Goal: Task Accomplishment & Management: Use online tool/utility

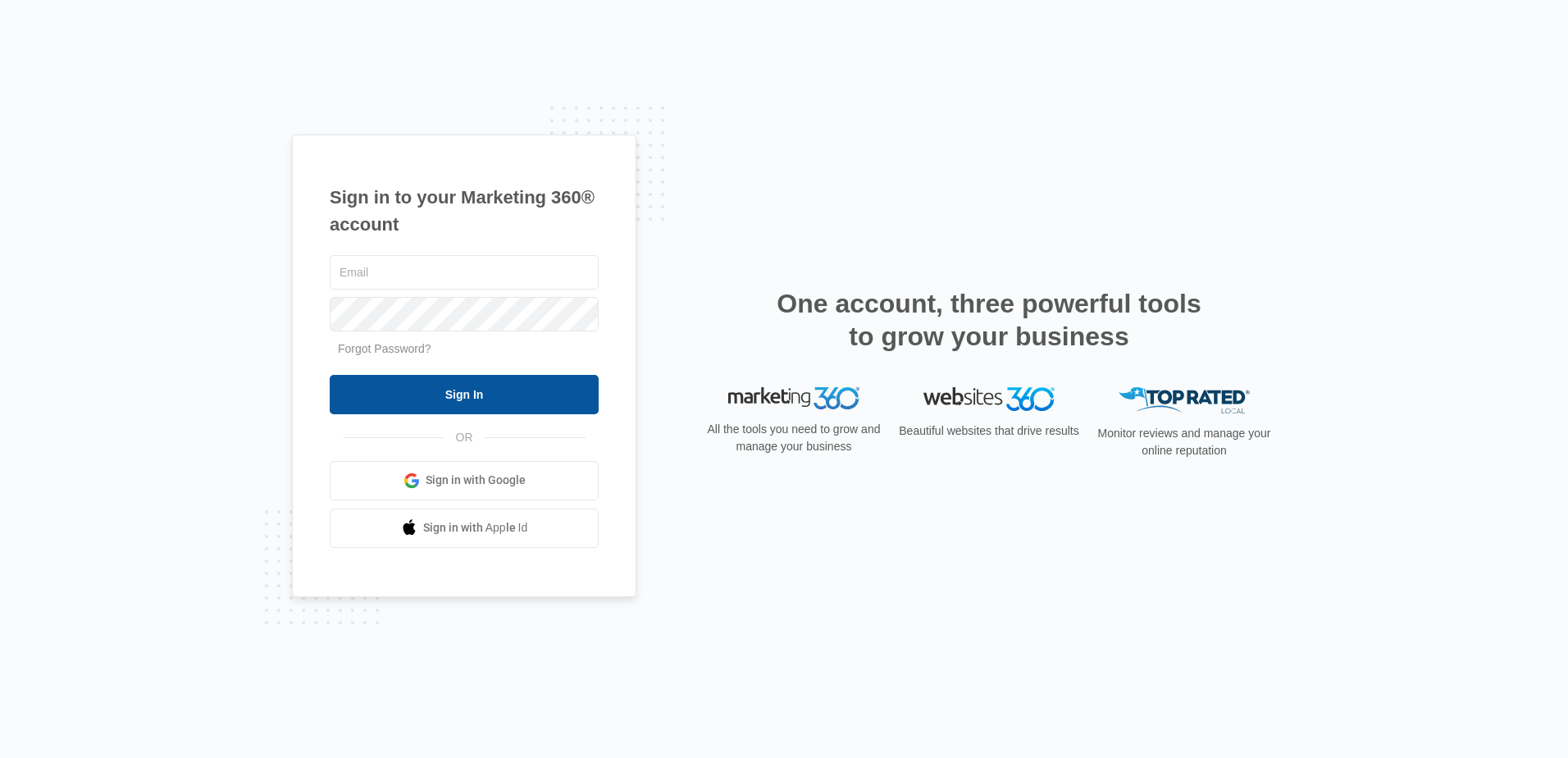
type input "[EMAIL_ADDRESS][DOMAIN_NAME]"
click at [488, 400] on input "Sign In" at bounding box center [464, 394] width 269 height 39
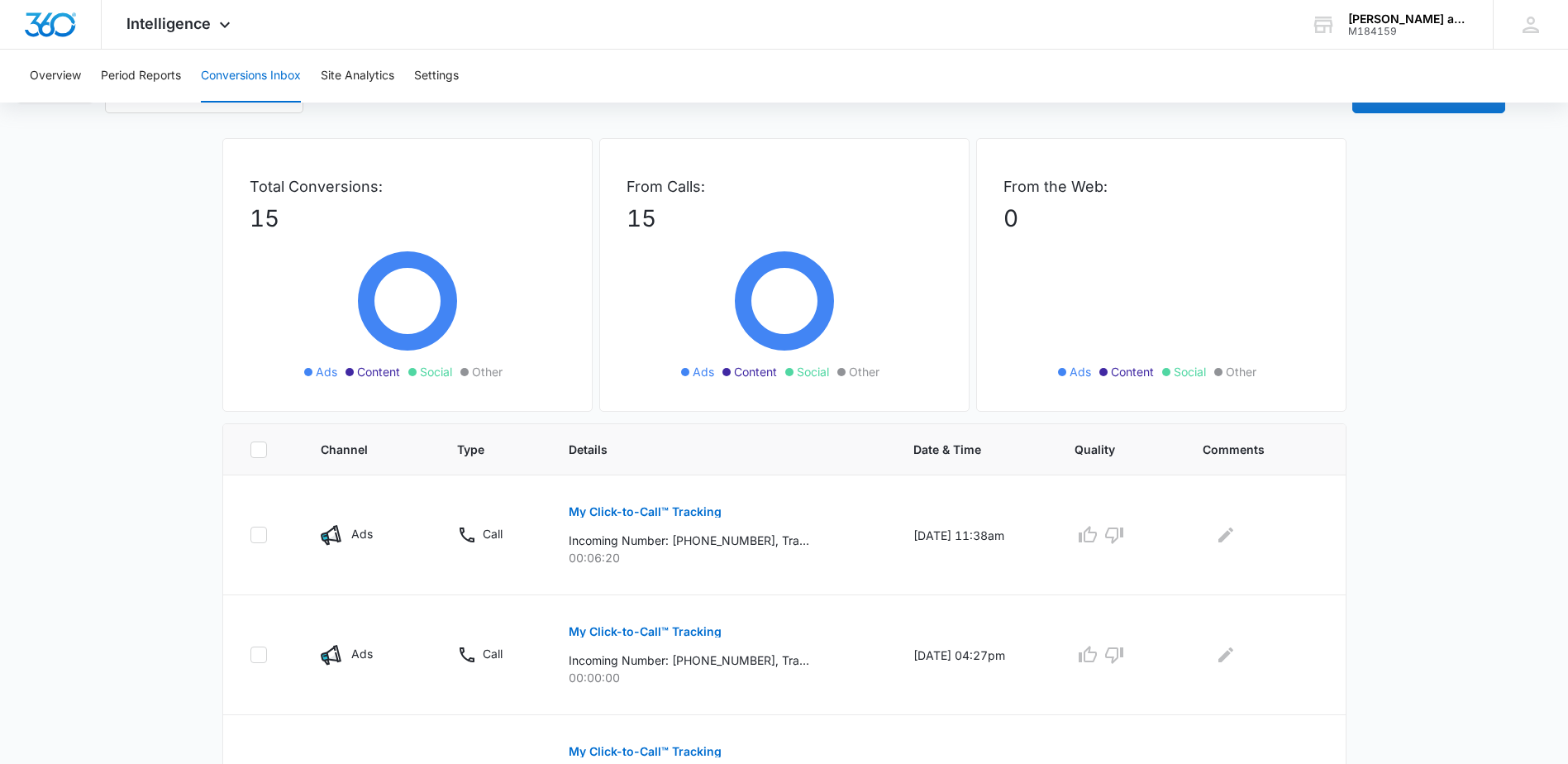
scroll to position [166, 0]
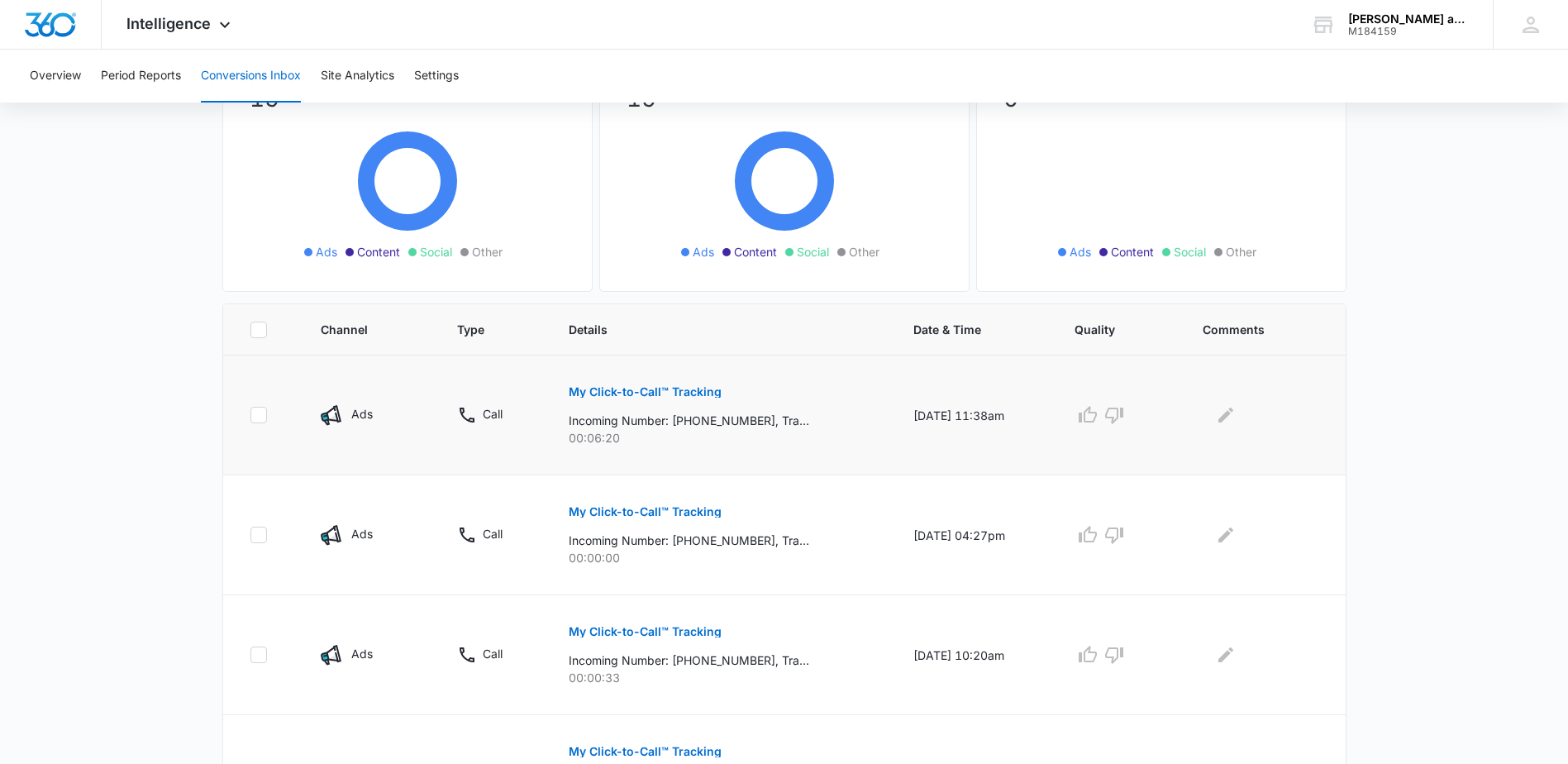
click at [643, 388] on p "My Click-to-Call™ Tracking" at bounding box center [645, 391] width 153 height 11
